Goal: Navigation & Orientation: Find specific page/section

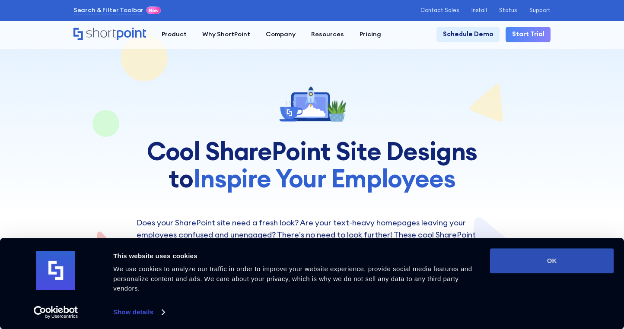
click at [546, 263] on button "OK" at bounding box center [552, 260] width 124 height 25
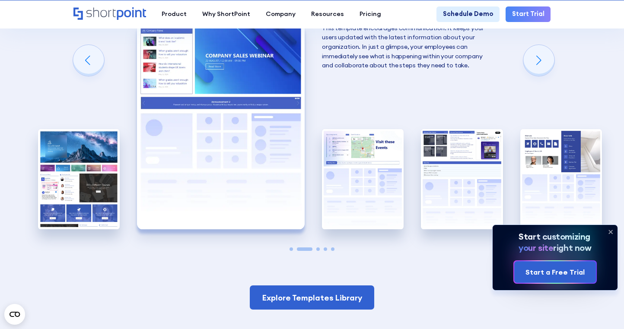
scroll to position [1374, 0]
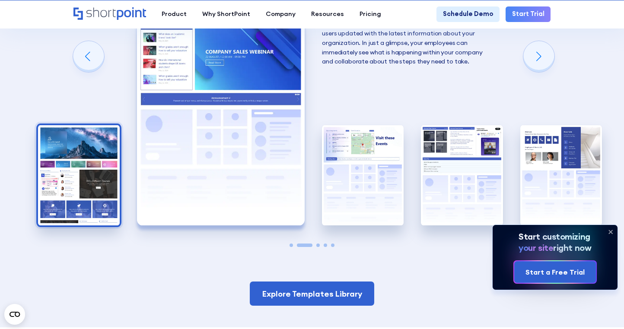
click at [96, 165] on img "1 / 5" at bounding box center [79, 175] width 82 height 100
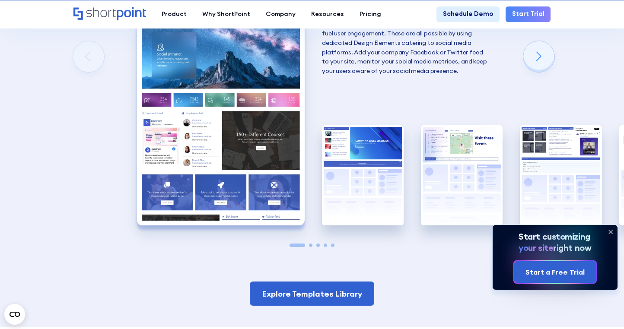
click at [219, 187] on img "1 / 5" at bounding box center [221, 123] width 168 height 206
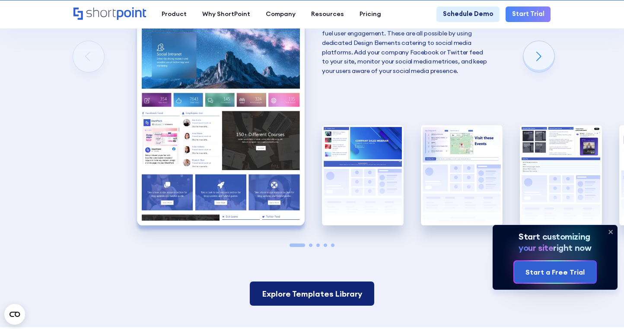
click at [303, 294] on link "Explore Templates Library" at bounding box center [312, 294] width 125 height 24
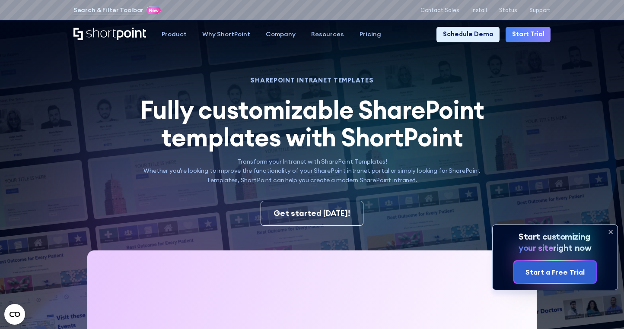
click at [612, 230] on icon at bounding box center [610, 232] width 14 height 14
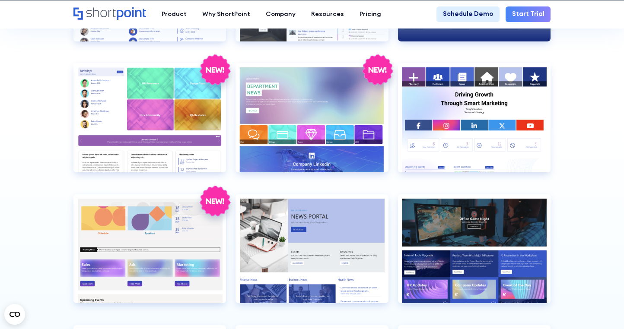
scroll to position [1741, 0]
